Goal: Information Seeking & Learning: Learn about a topic

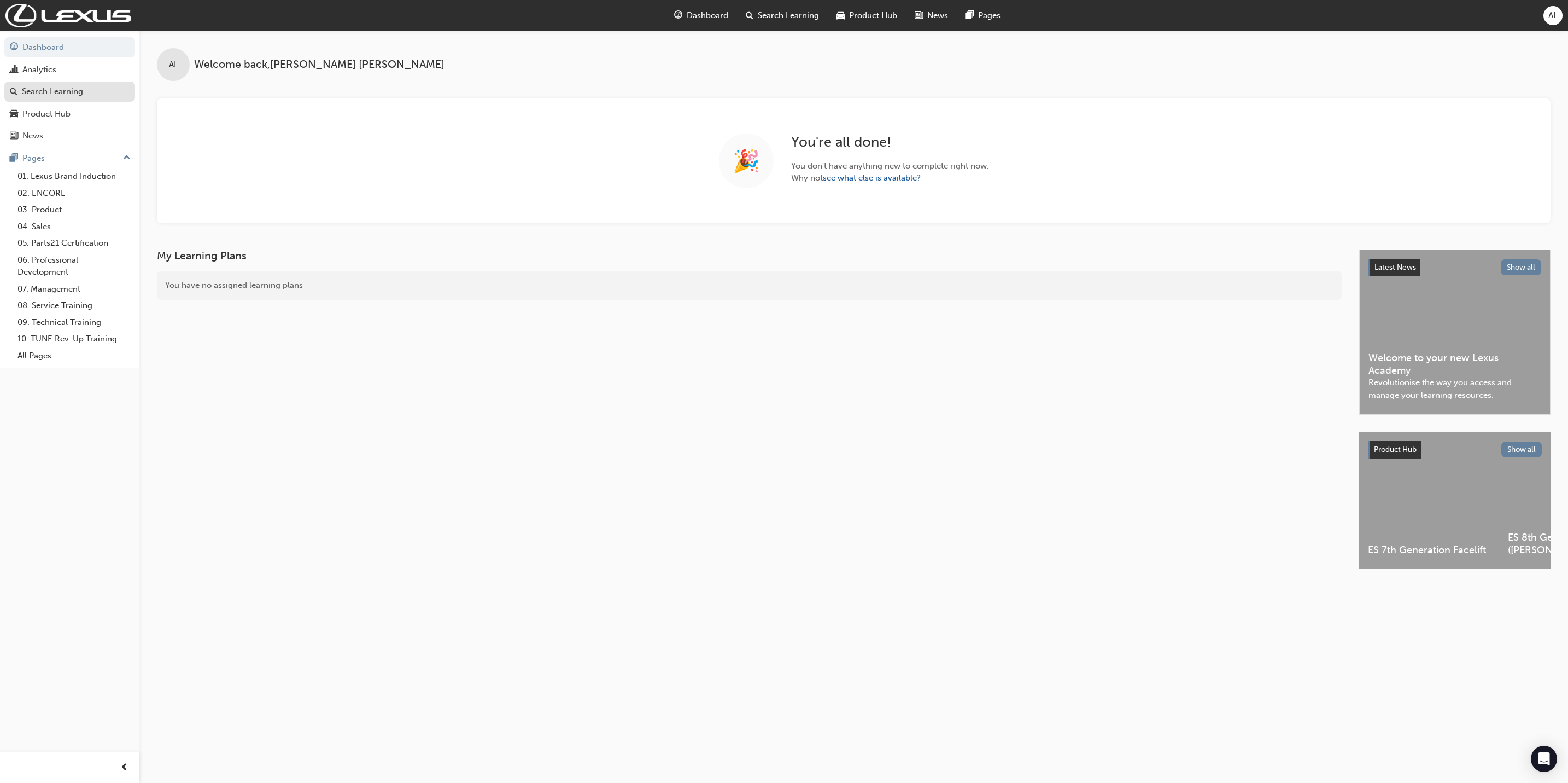
click at [90, 98] on div "Search Learning" at bounding box center [69, 91] width 119 height 14
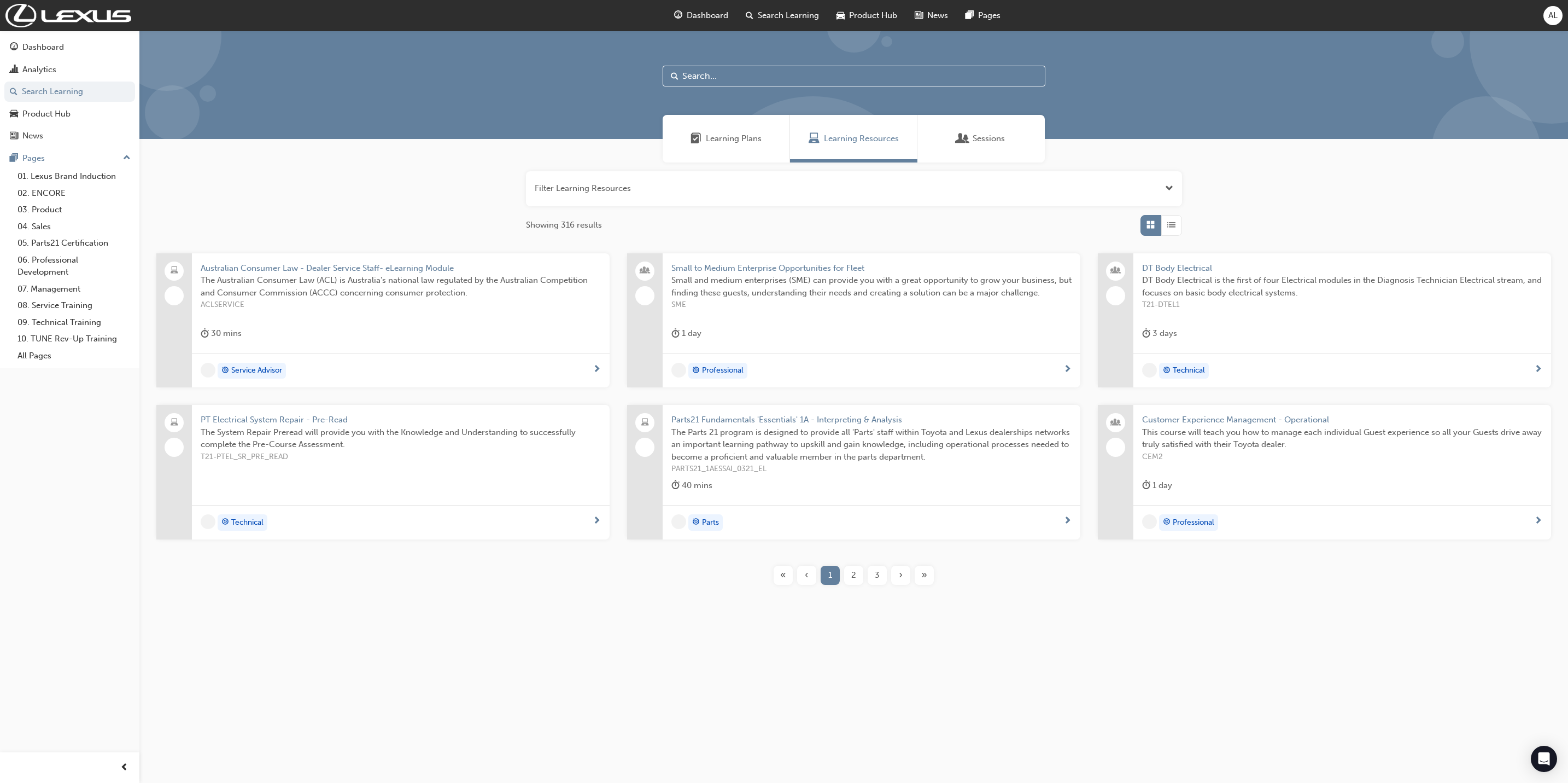
click at [743, 64] on div at bounding box center [854, 84] width 1428 height 108
click at [745, 69] on input "text" at bounding box center [854, 76] width 383 height 21
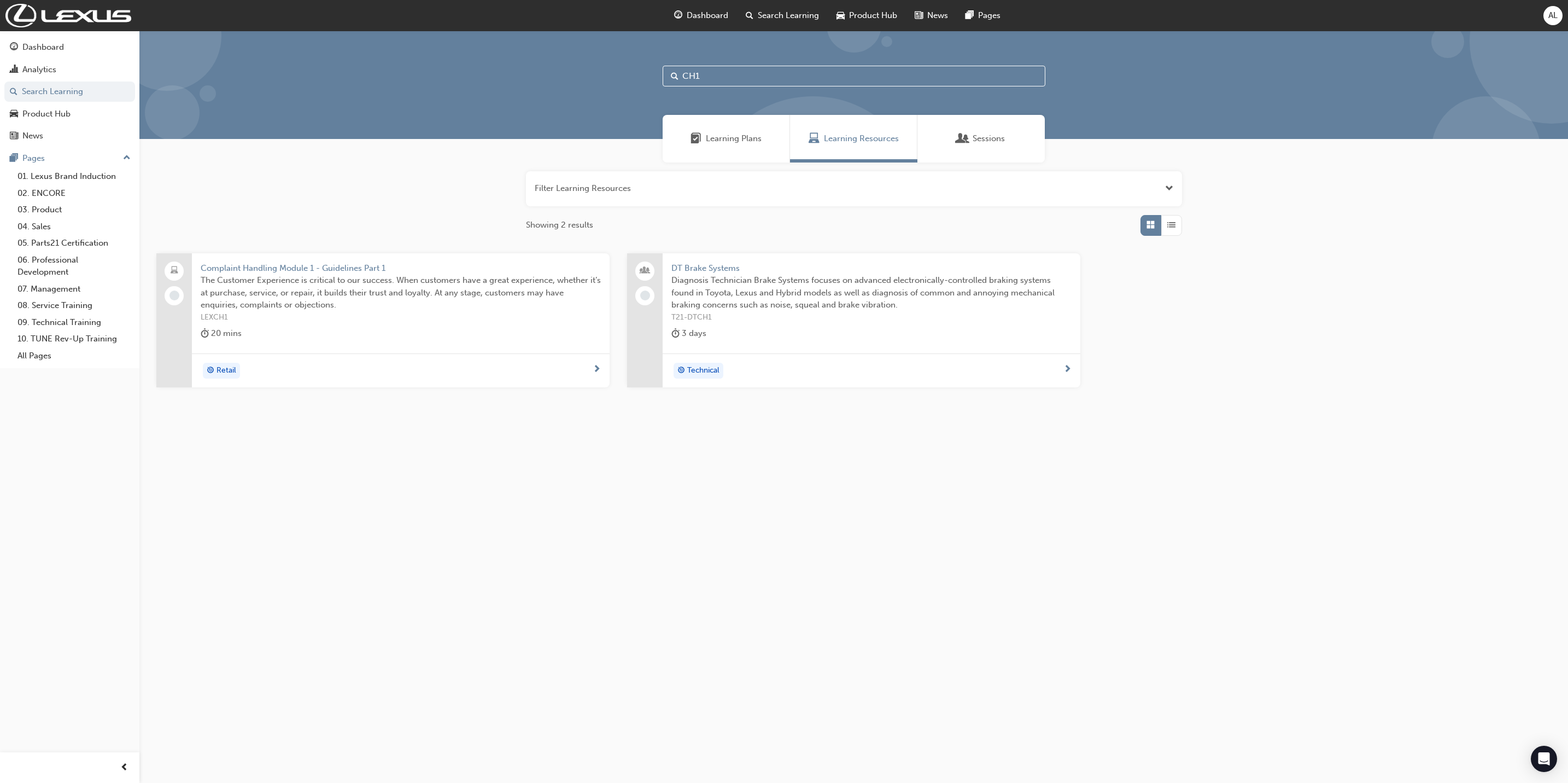
type input "CH1"
click at [340, 323] on div "Complaint Handling Module 1 - Guidelines Part 1 The Customer Experience is crit…" at bounding box center [401, 303] width 418 height 100
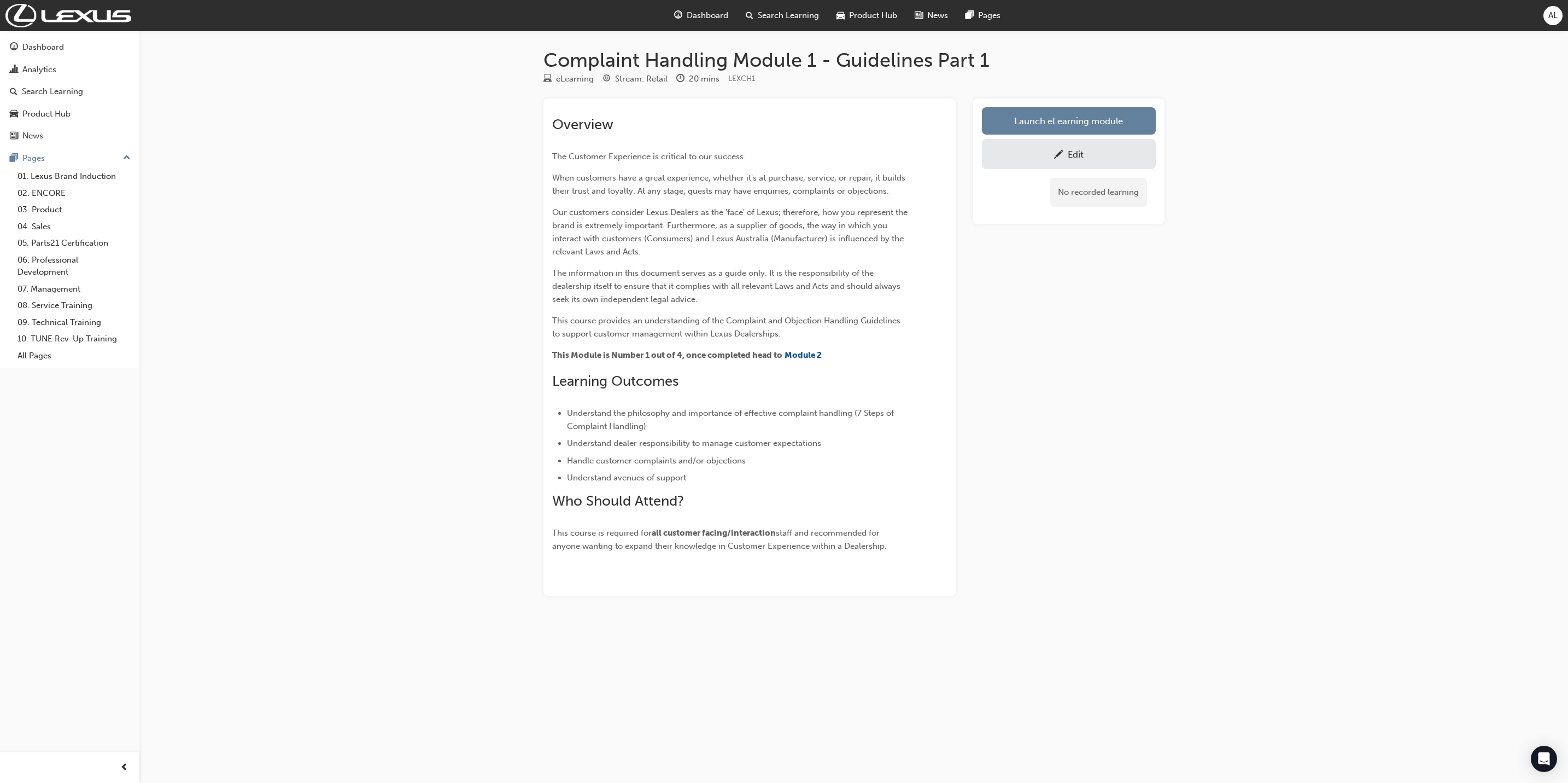
click at [1117, 104] on div "Launch eLearning module Edit No recorded learning" at bounding box center [1069, 161] width 191 height 126
click at [1117, 126] on link "Launch eLearning module" at bounding box center [1069, 120] width 174 height 27
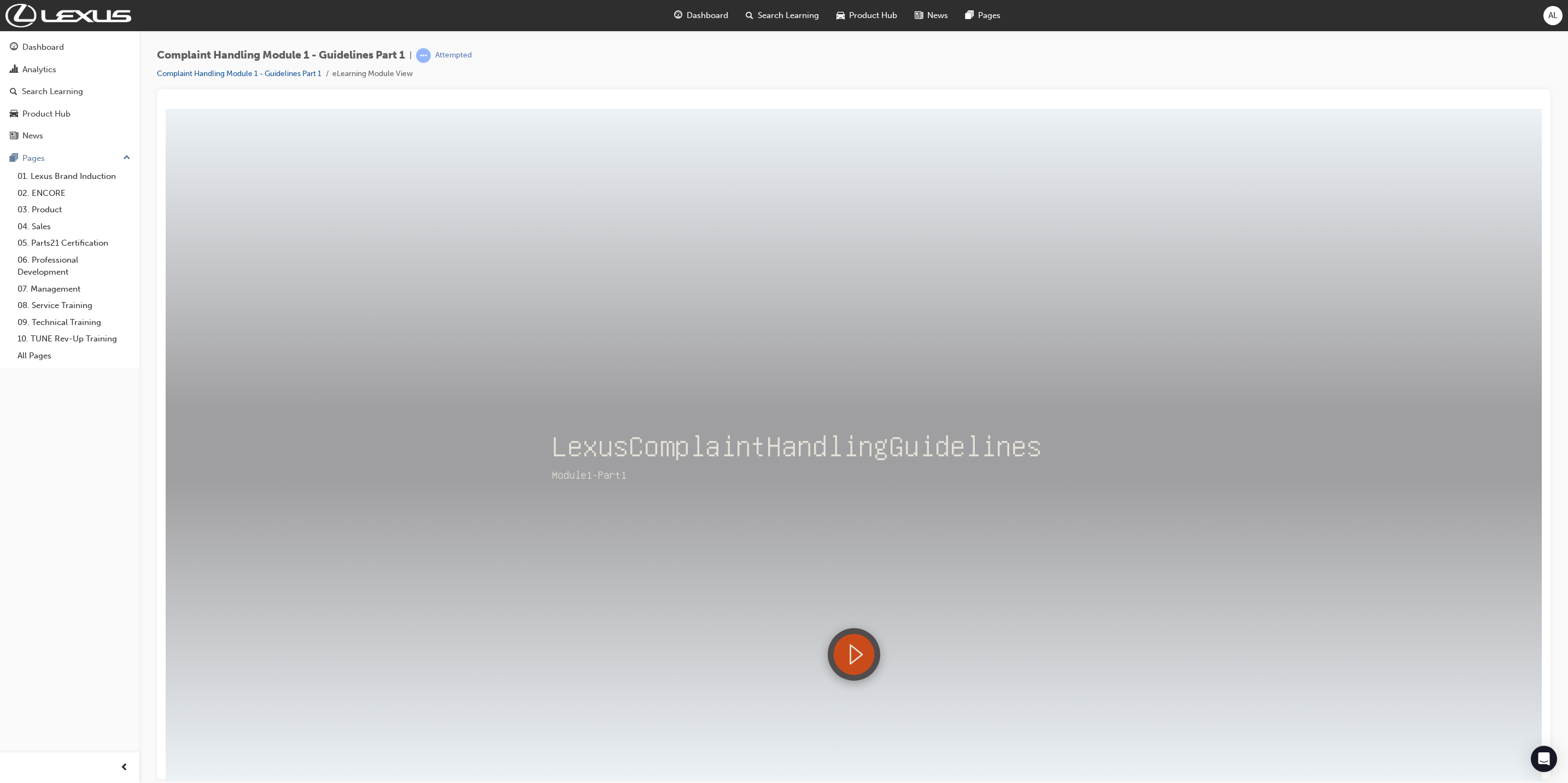
click at [868, 646] on div at bounding box center [853, 653] width 43 height 43
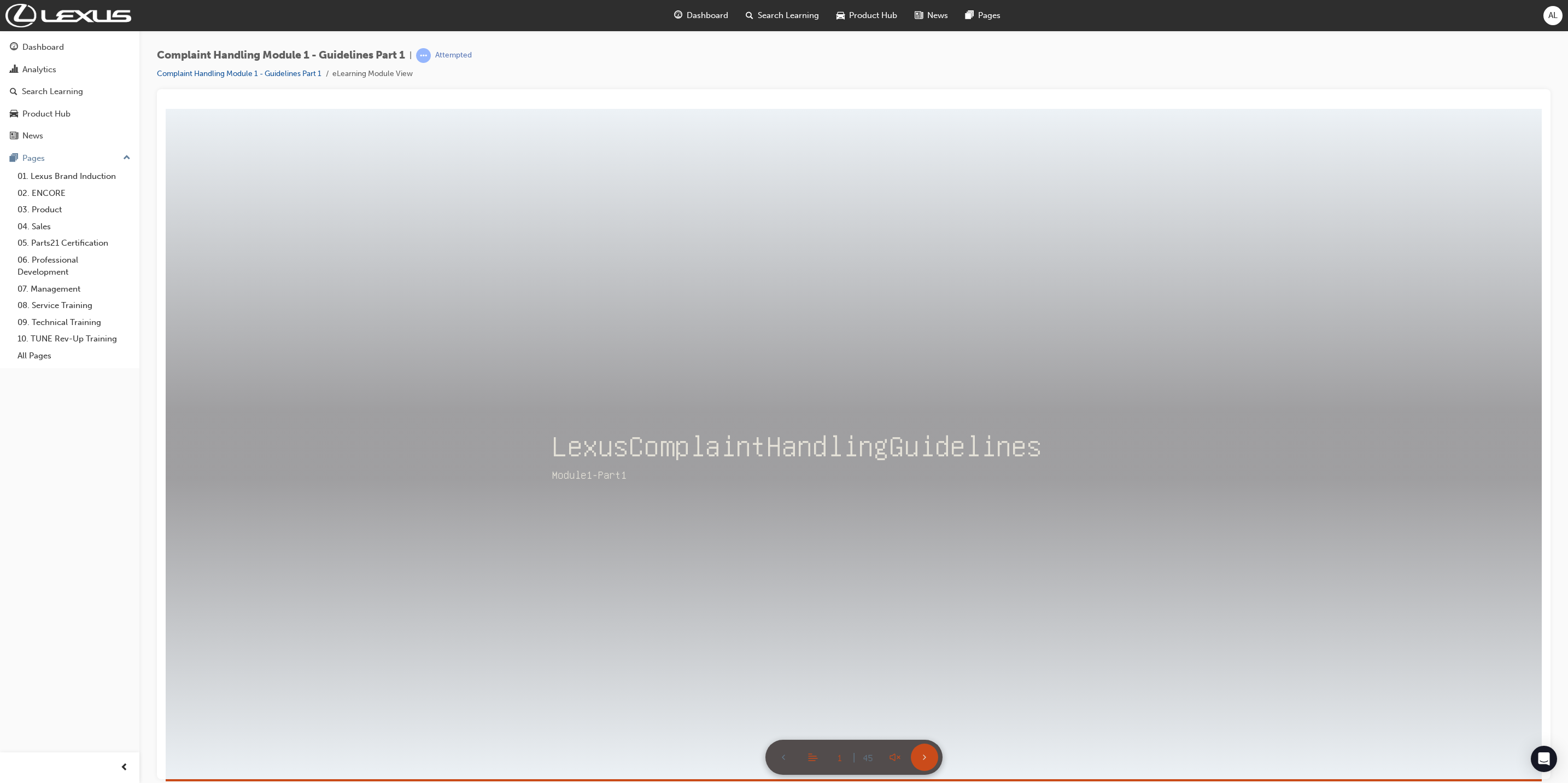
click at [916, 757] on icon at bounding box center [925, 757] width 18 height 18
